Goal: Find contact information: Find contact information

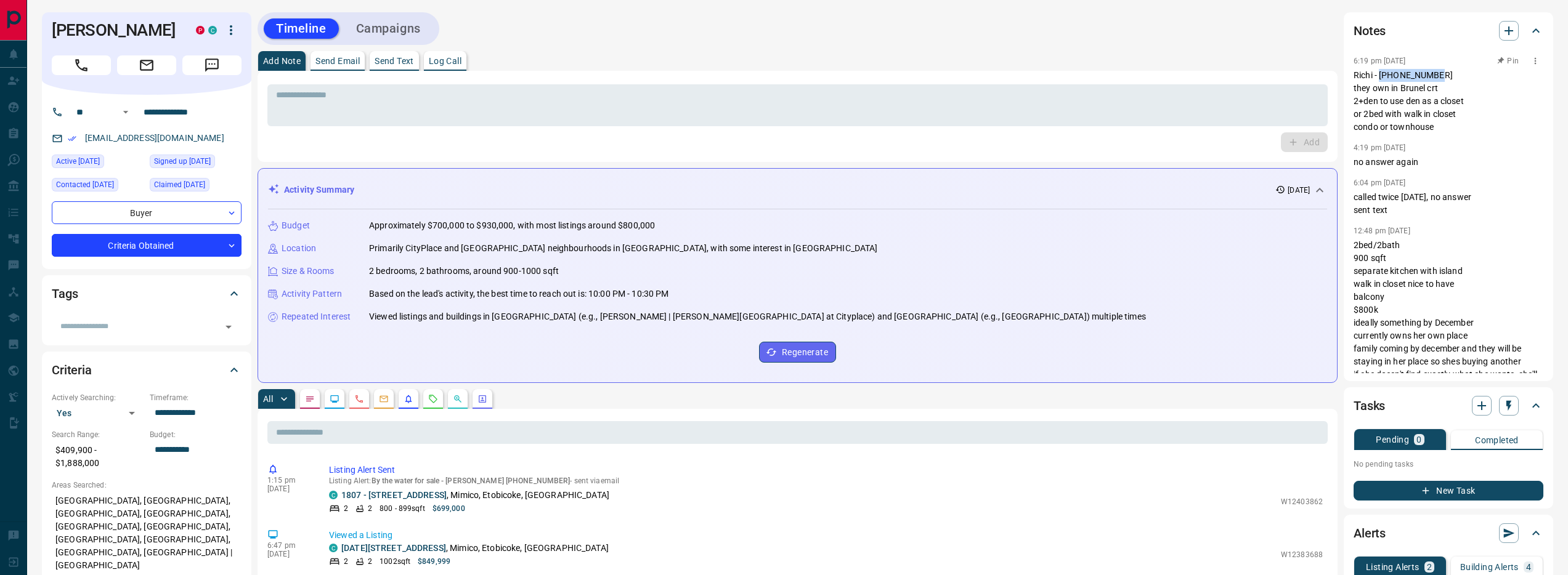
drag, startPoint x: 1442, startPoint y: 75, endPoint x: 1382, endPoint y: 76, distance: 60.0
click at [1382, 76] on p "Richi - 647-685-6465 they own in Brunel crt 2+den to use den as a closet or 2be…" at bounding box center [1448, 101] width 190 height 64
copy p "647-685-6465"
click at [864, 40] on div "Timeline Campaigns" at bounding box center [797, 28] width 1080 height 33
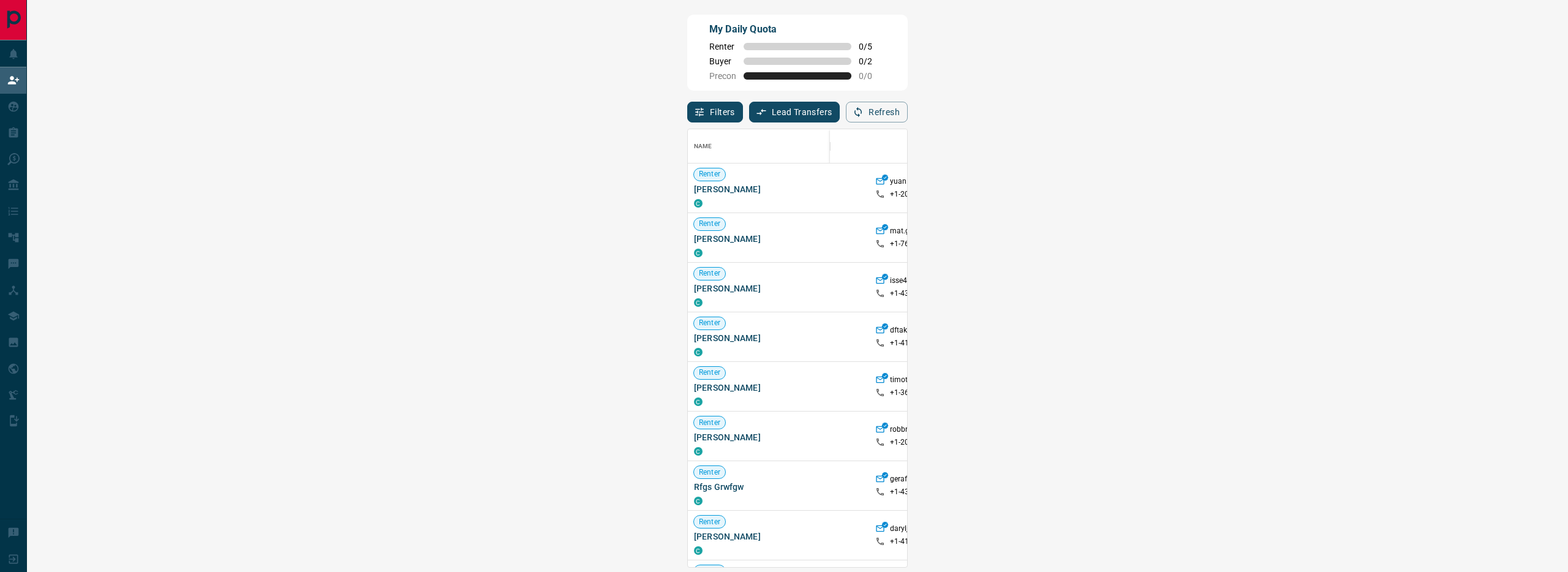
scroll to position [429, 1497]
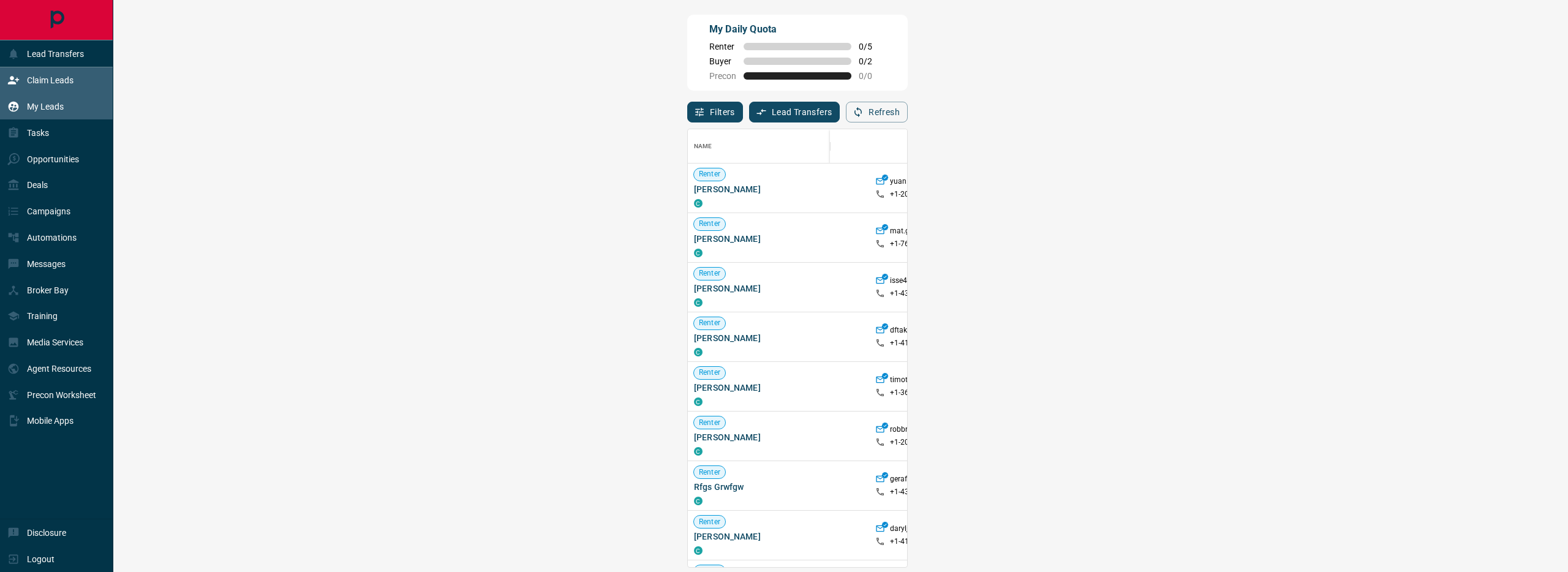
click at [10, 115] on div "My Leads" at bounding box center [35, 106] width 56 height 20
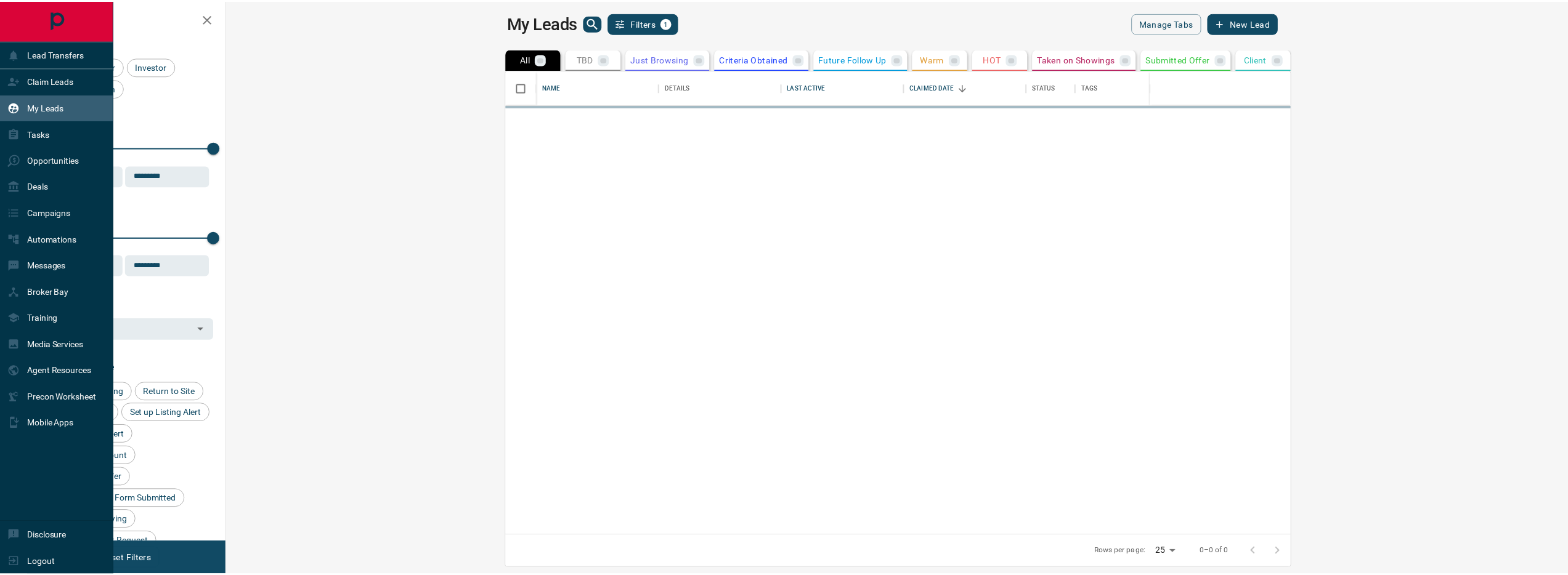
scroll to position [456, 1335]
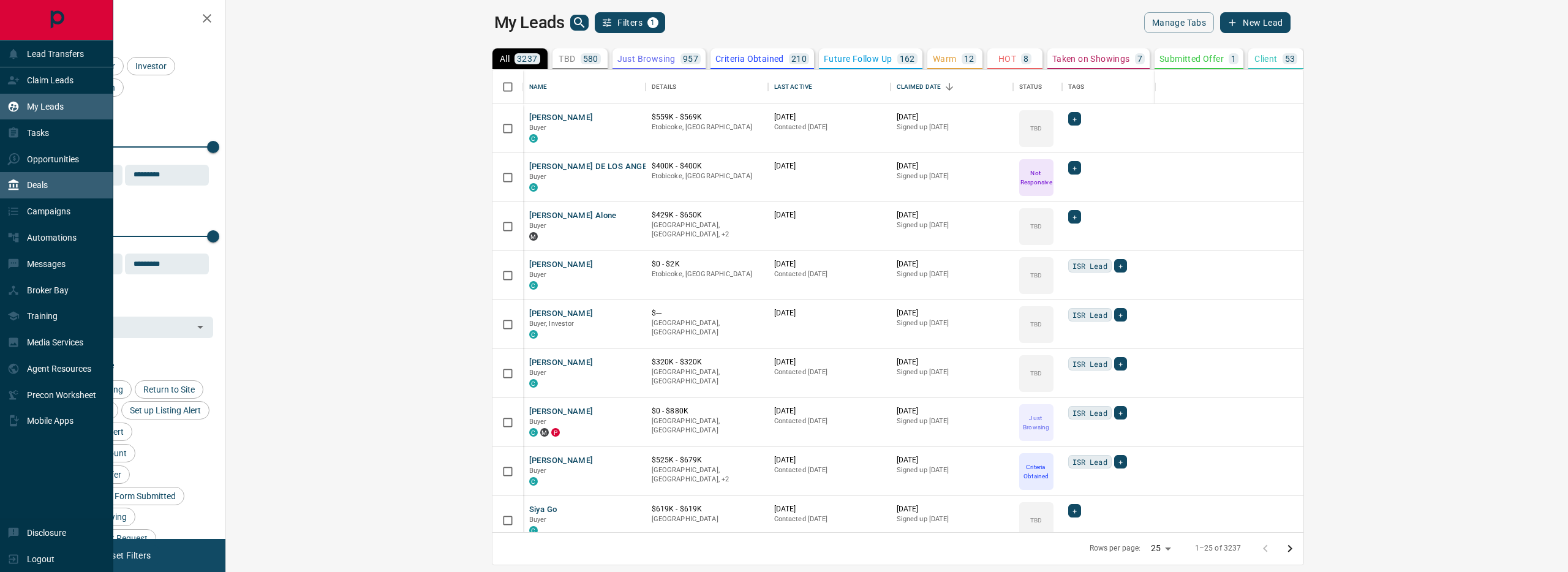
click at [42, 179] on div "Deals" at bounding box center [27, 185] width 40 height 20
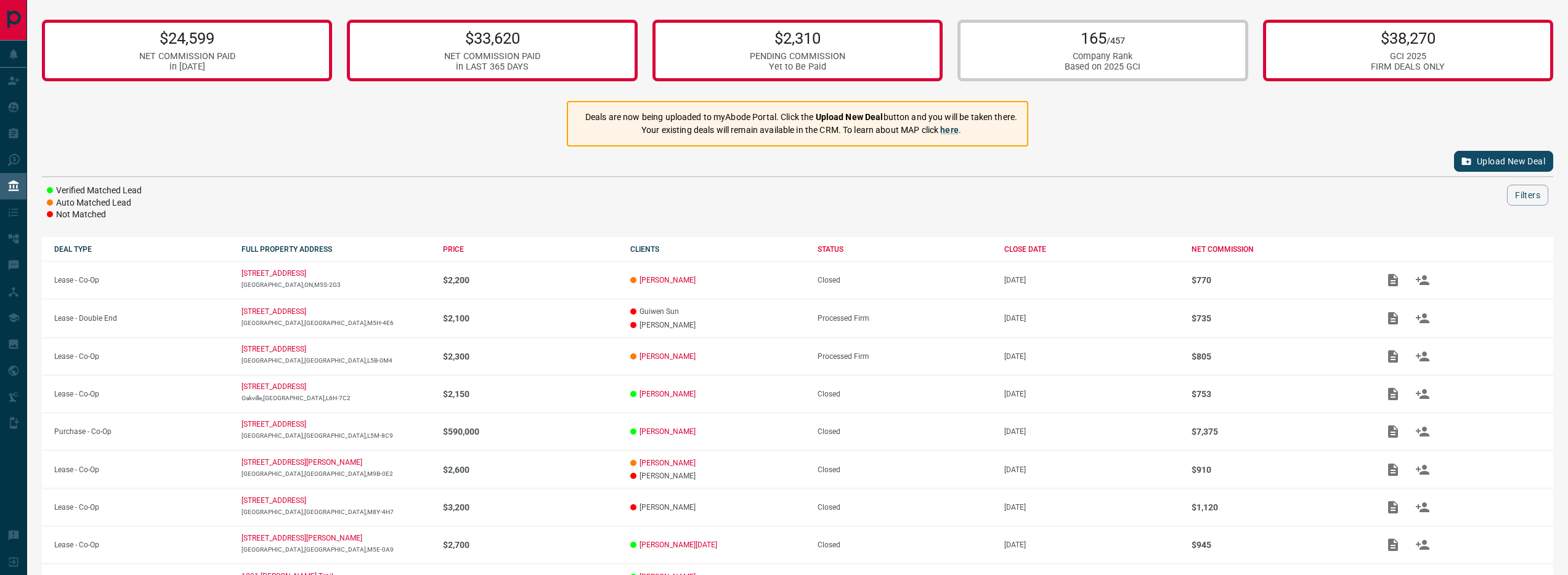
click at [1512, 159] on button "Upload New Deal" at bounding box center [1504, 161] width 99 height 21
